Goal: Find specific page/section: Find specific page/section

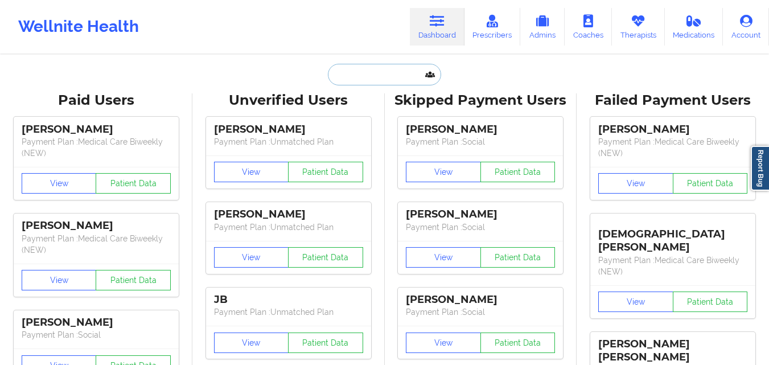
drag, startPoint x: 0, startPoint y: 0, endPoint x: 395, endPoint y: 73, distance: 401.7
click at [395, 73] on input "text" at bounding box center [384, 75] width 113 height 22
paste input "[PERSON_NAME]"
type input "[PERSON_NAME]"
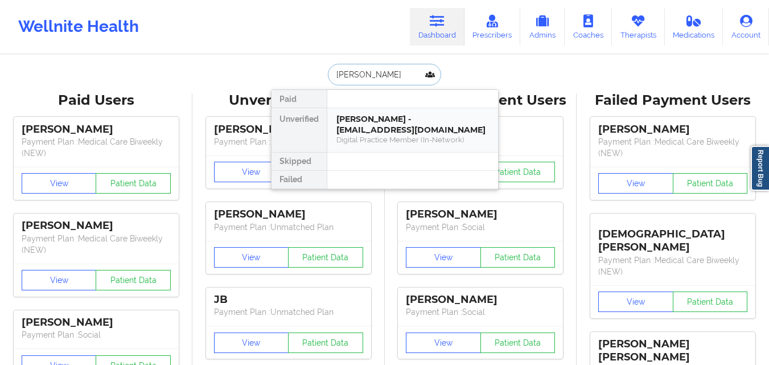
click at [384, 141] on div "Digital Practice Member (In-Network)" at bounding box center [412, 140] width 153 height 10
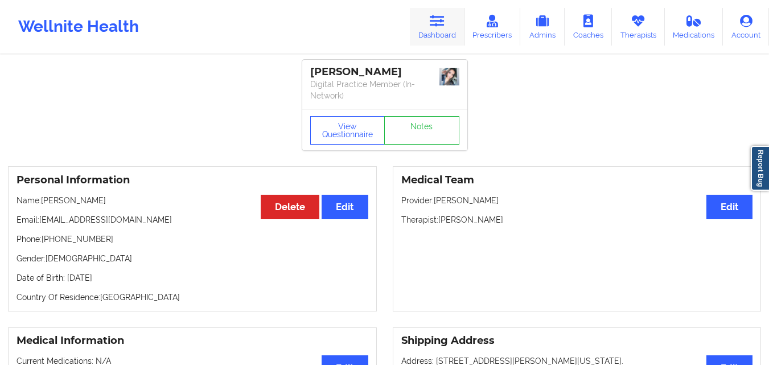
click at [435, 22] on icon at bounding box center [437, 21] width 15 height 13
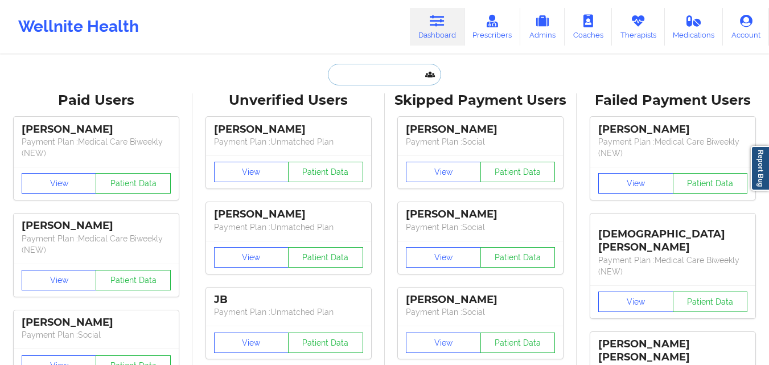
click at [353, 77] on input "text" at bounding box center [384, 75] width 113 height 22
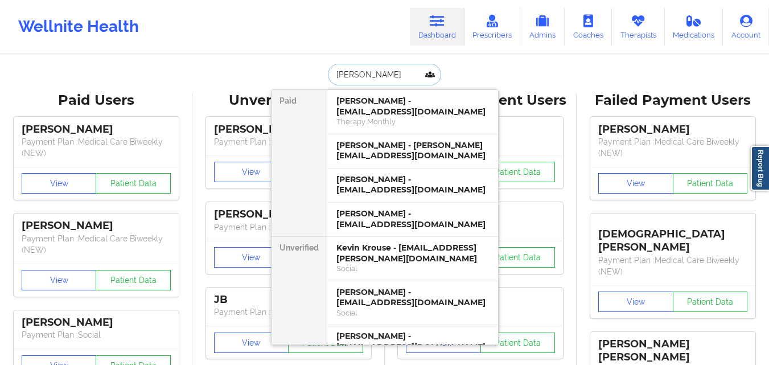
type input "[PERSON_NAME]"
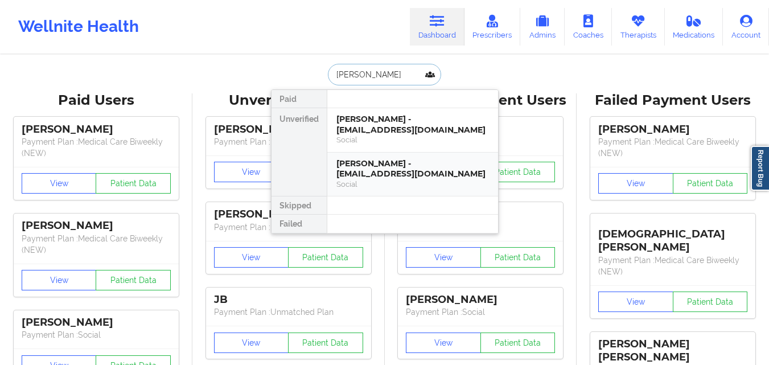
click at [406, 184] on div "Social" at bounding box center [412, 184] width 153 height 10
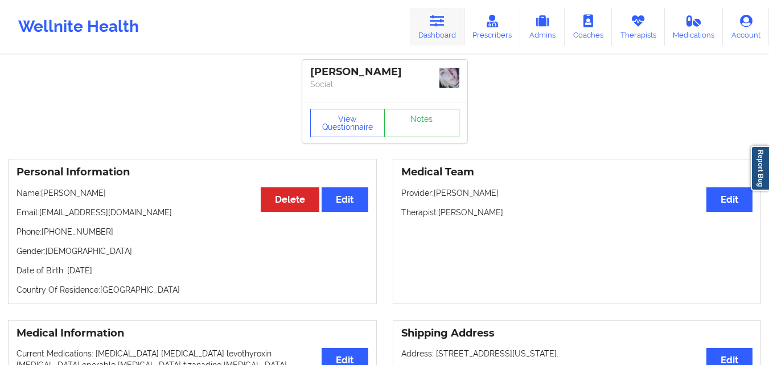
click at [436, 12] on link "Dashboard" at bounding box center [437, 27] width 55 height 38
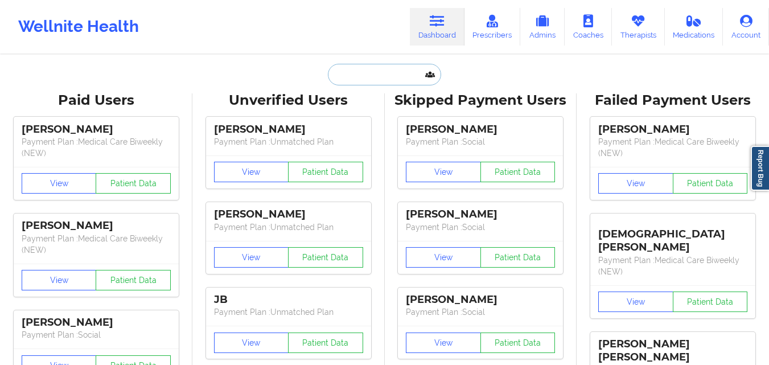
click at [374, 74] on input "text" at bounding box center [384, 75] width 113 height 22
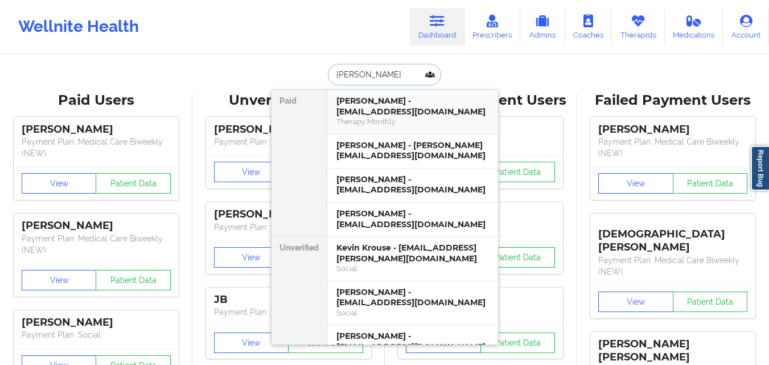
type input "[PERSON_NAME]"
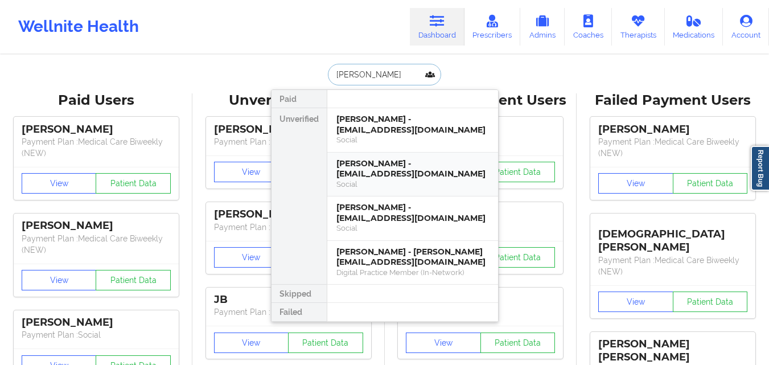
click at [384, 183] on div "Social" at bounding box center [412, 184] width 153 height 10
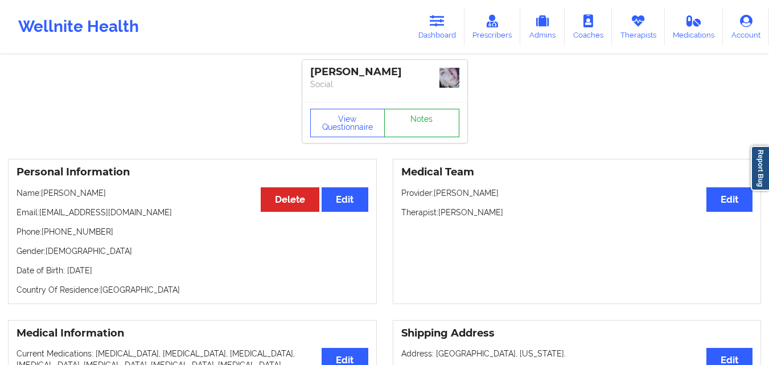
click at [426, 113] on link "Notes" at bounding box center [421, 123] width 75 height 28
